Goal: Obtain resource: Download file/media

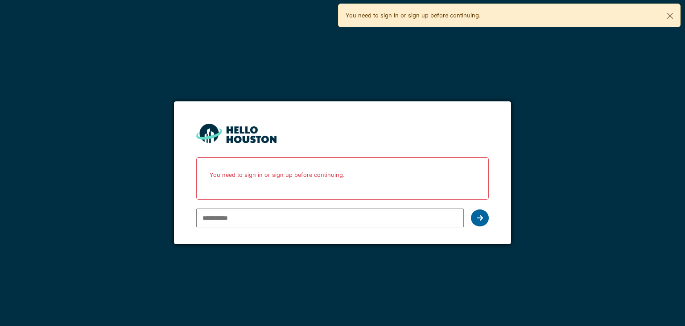
type input "**********"
click at [482, 222] on div at bounding box center [480, 217] width 18 height 17
click at [478, 217] on icon at bounding box center [480, 217] width 6 height 7
click at [671, 15] on button "Close" at bounding box center [670, 16] width 20 height 24
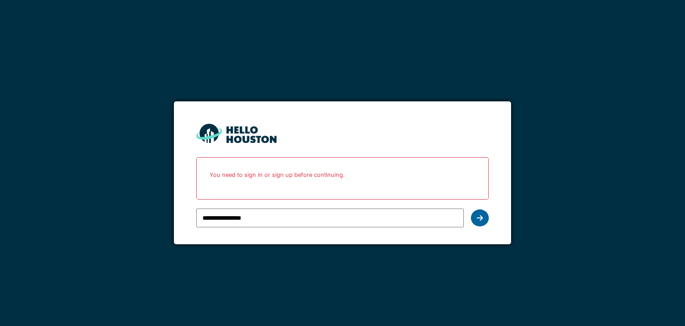
click at [482, 216] on icon at bounding box center [480, 217] width 6 height 7
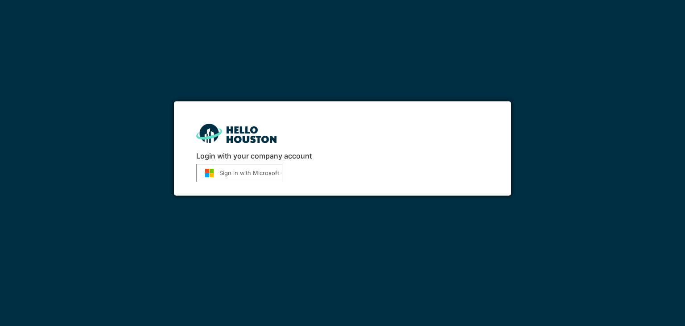
click at [249, 176] on button "Sign in with Microsoft" at bounding box center [239, 173] width 86 height 18
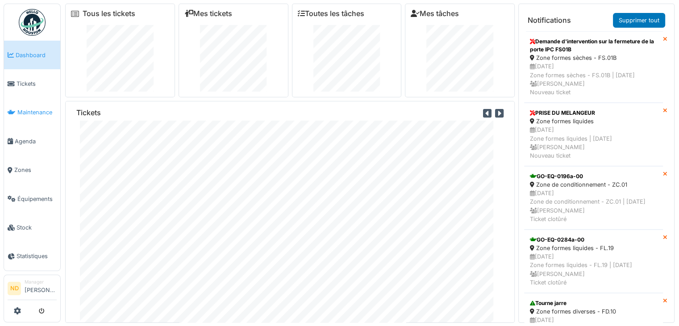
click at [29, 108] on span "Maintenance" at bounding box center [36, 112] width 39 height 8
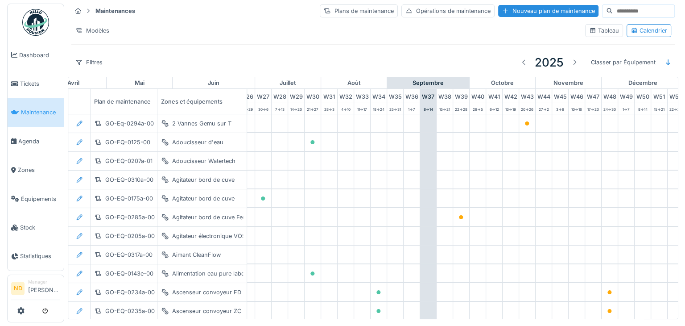
scroll to position [0, 464]
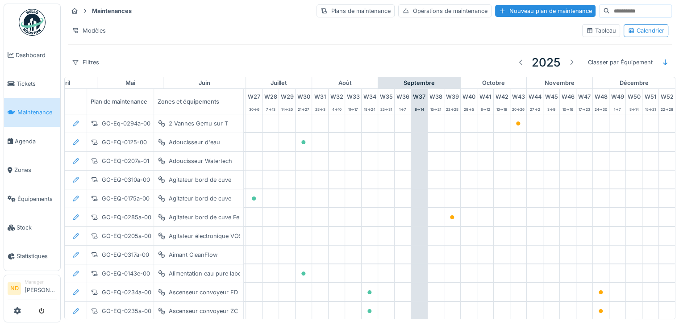
click at [610, 13] on input at bounding box center [641, 11] width 62 height 12
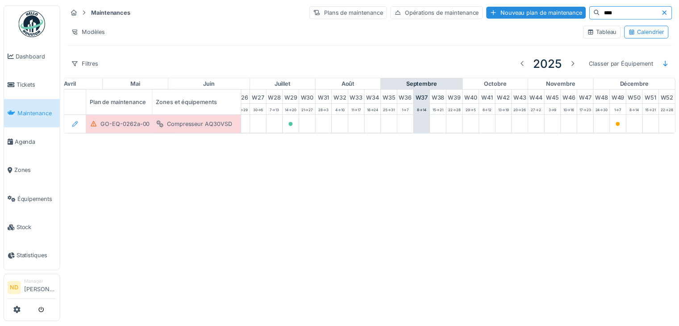
scroll to position [0, 377]
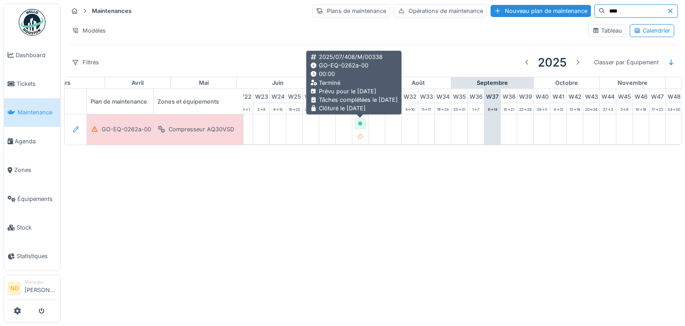
click at [359, 122] on icon at bounding box center [360, 123] width 4 height 4
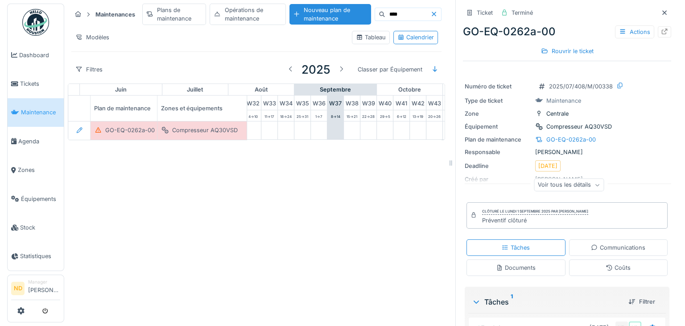
scroll to position [0, 457]
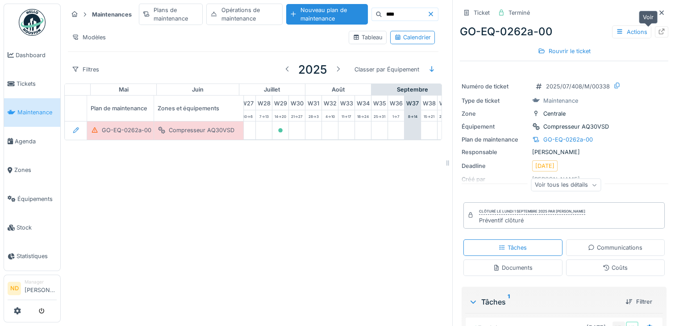
click at [655, 37] on div at bounding box center [661, 31] width 13 height 11
click at [659, 14] on icon at bounding box center [661, 12] width 4 height 4
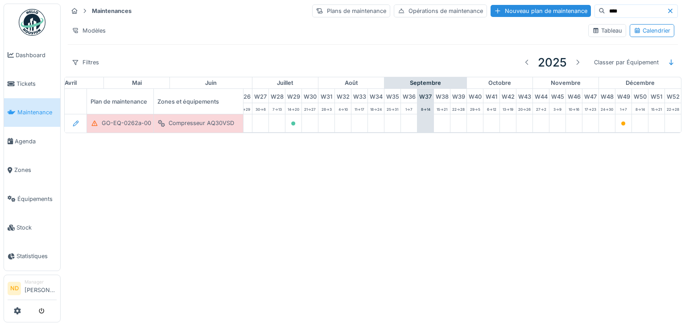
click at [619, 13] on input "****" at bounding box center [637, 11] width 62 height 12
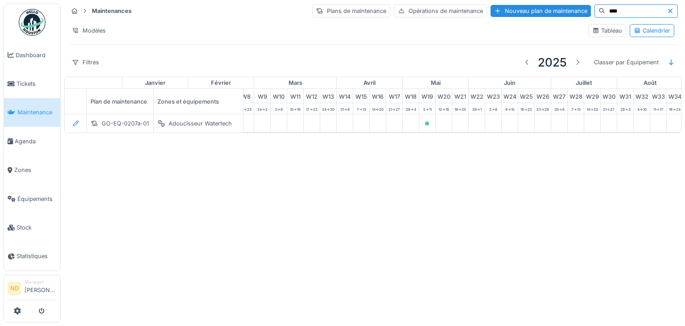
scroll to position [0, 123]
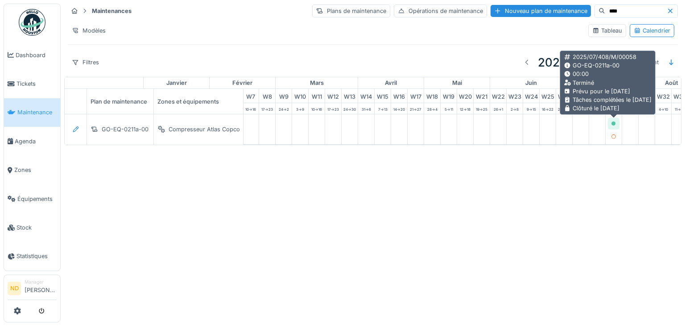
click at [619, 124] on div at bounding box center [614, 123] width 12 height 11
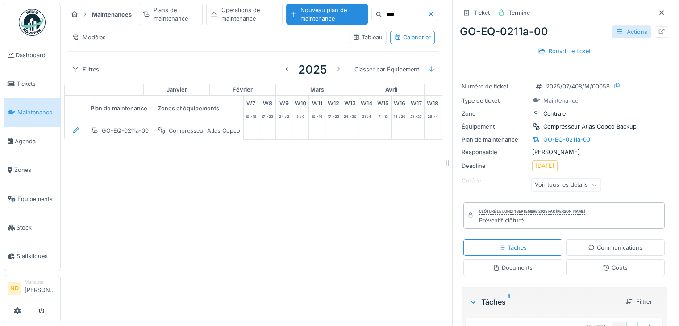
click at [628, 36] on div "Actions" at bounding box center [631, 31] width 39 height 13
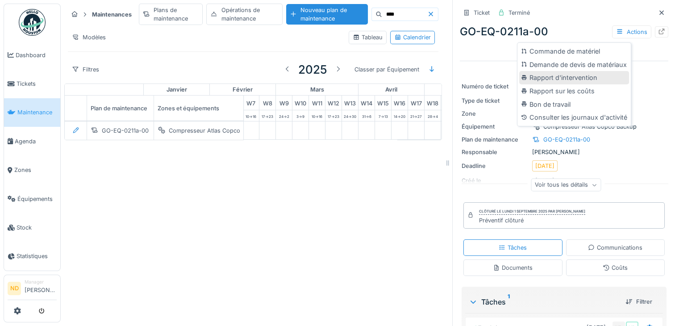
click at [568, 80] on div "Rapport d'intervention" at bounding box center [574, 77] width 110 height 13
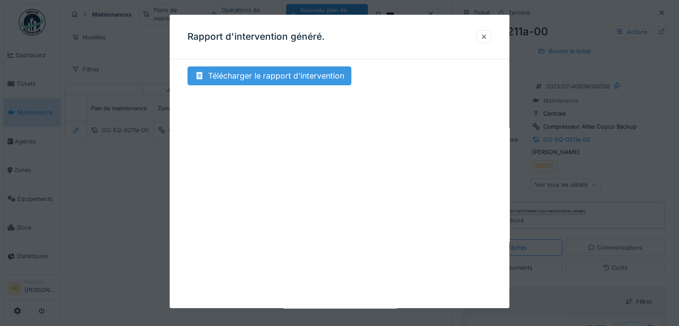
click at [252, 84] on div "Télécharger le rapport d'intervention" at bounding box center [269, 75] width 164 height 19
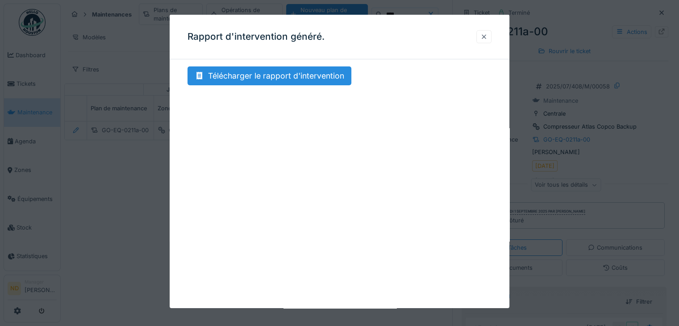
click at [485, 37] on div at bounding box center [483, 37] width 7 height 8
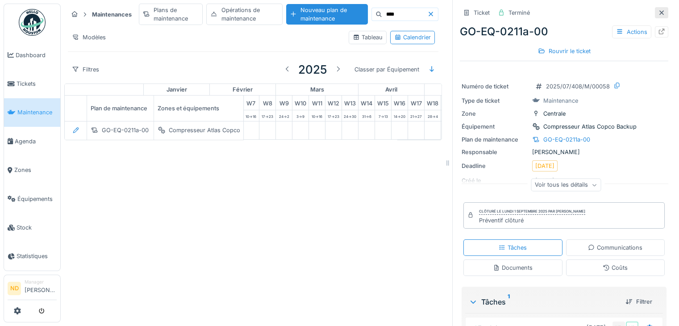
click at [658, 14] on icon at bounding box center [661, 13] width 7 height 6
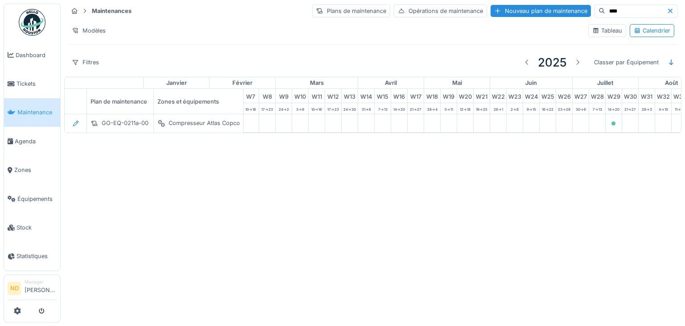
click at [606, 15] on input "****" at bounding box center [637, 11] width 62 height 12
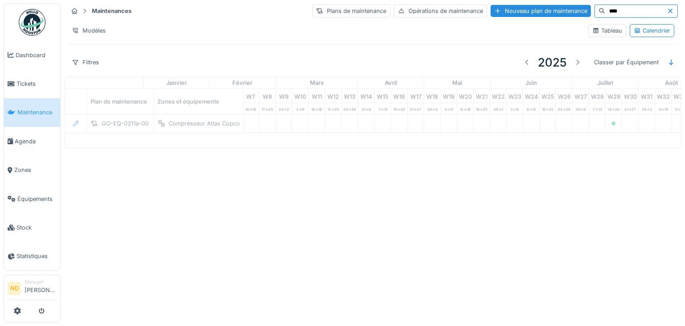
type input "****"
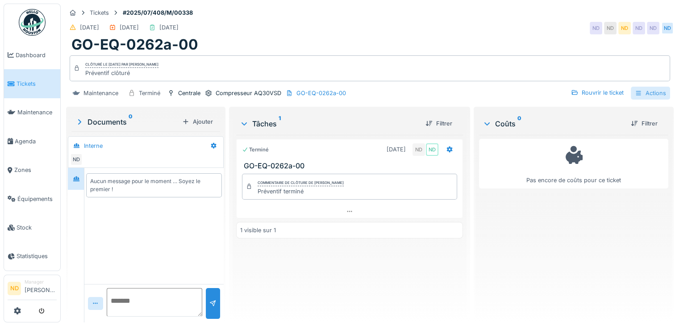
click at [643, 90] on div "Actions" at bounding box center [650, 93] width 39 height 13
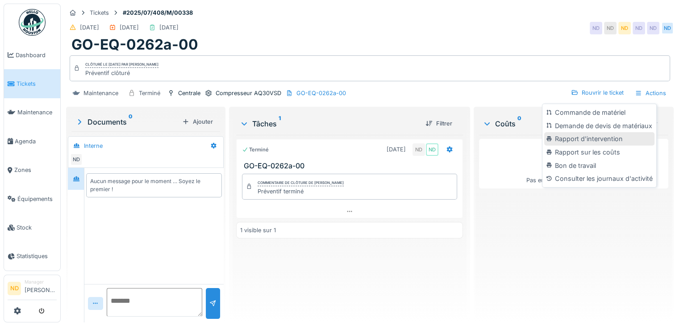
click at [612, 141] on div "Rapport d'intervention" at bounding box center [599, 138] width 110 height 13
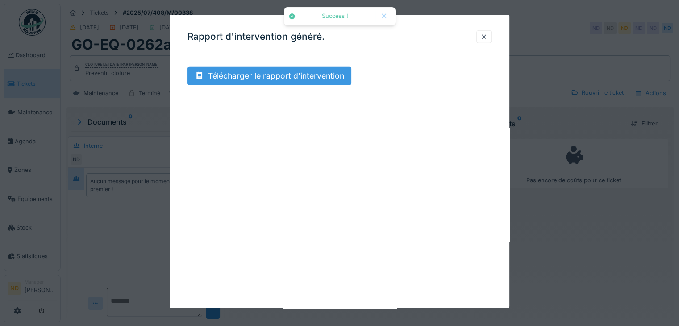
click at [269, 72] on div "Télécharger le rapport d'intervention" at bounding box center [269, 75] width 164 height 19
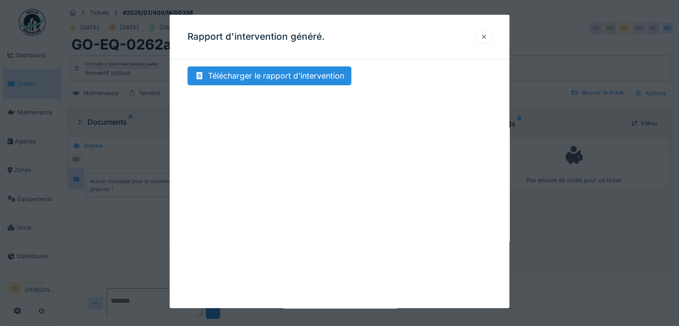
click at [487, 42] on div at bounding box center [483, 36] width 15 height 13
